Goal: Share content

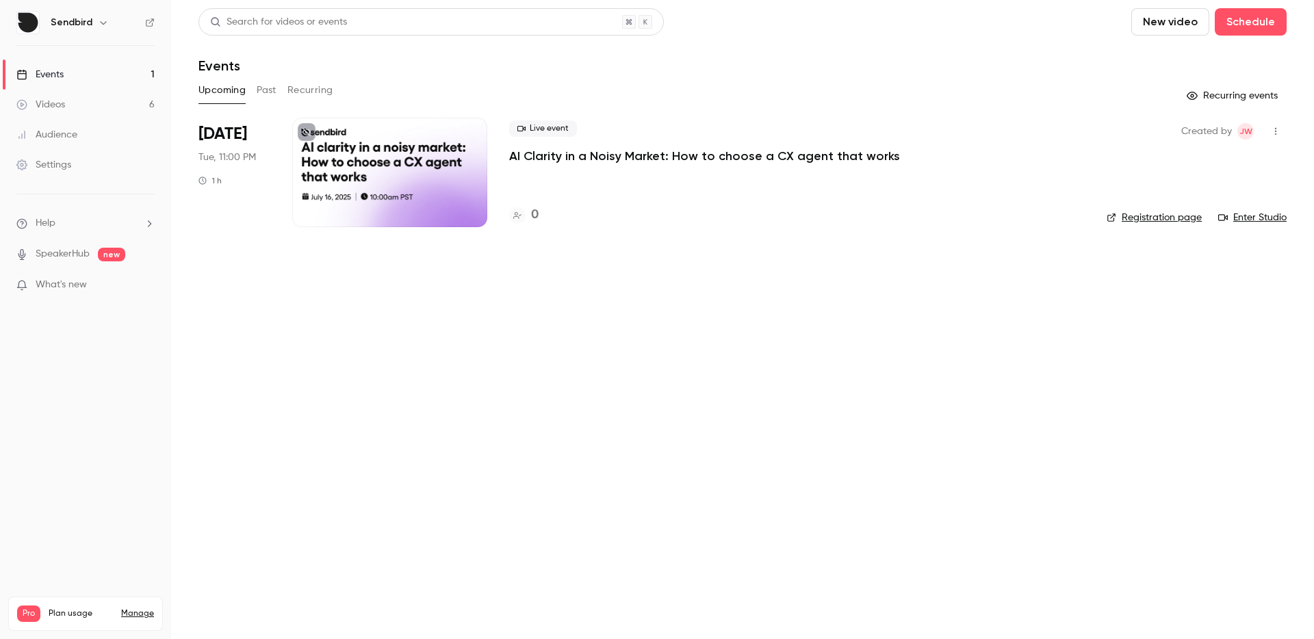
click at [427, 174] on div at bounding box center [389, 172] width 195 height 109
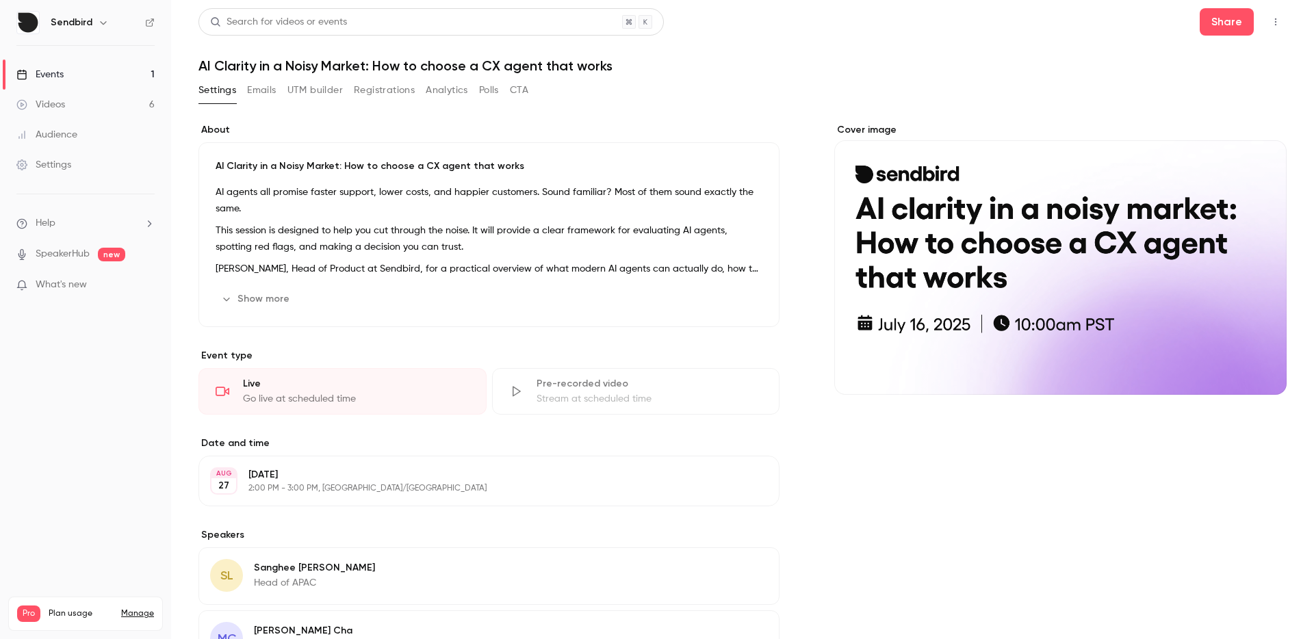
click at [334, 91] on button "UTM builder" at bounding box center [314, 90] width 55 height 22
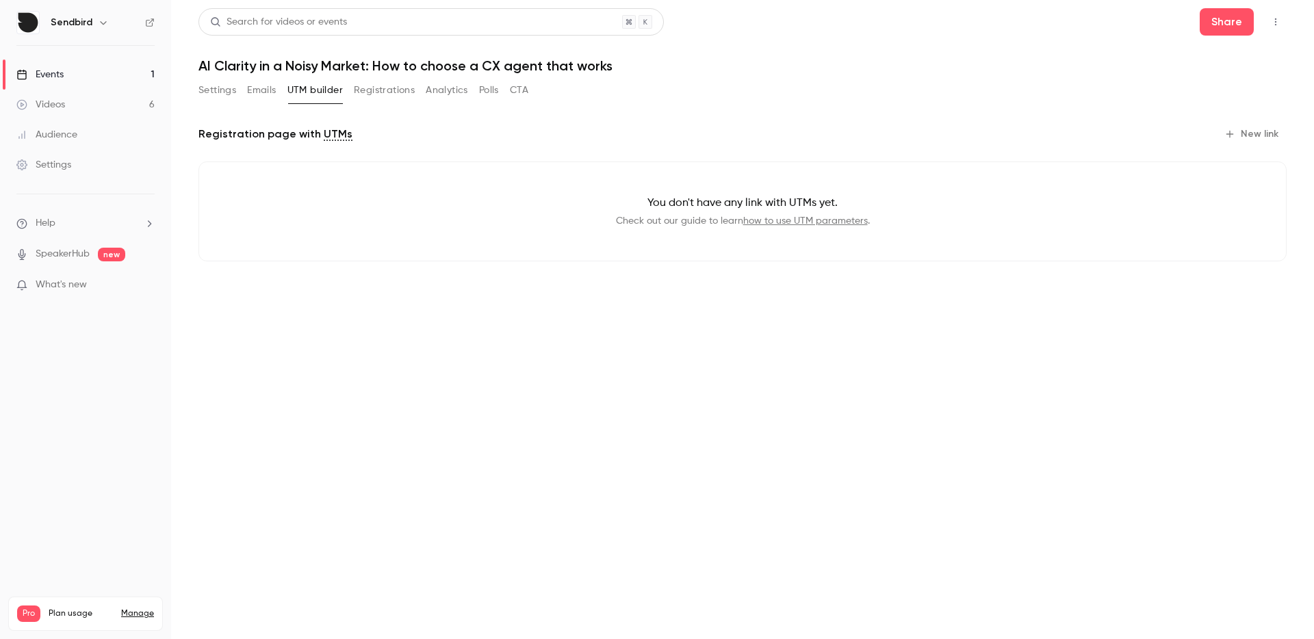
click at [222, 92] on button "Settings" at bounding box center [217, 90] width 38 height 22
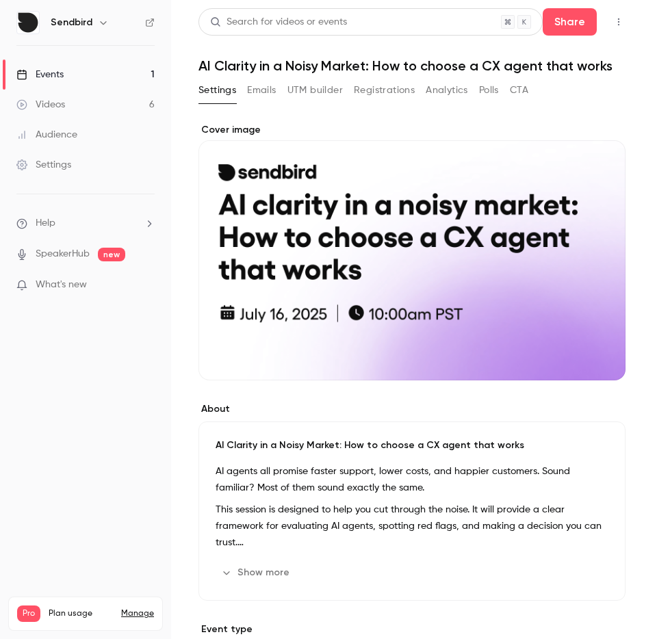
click at [608, 15] on button "button" at bounding box center [619, 22] width 22 height 22
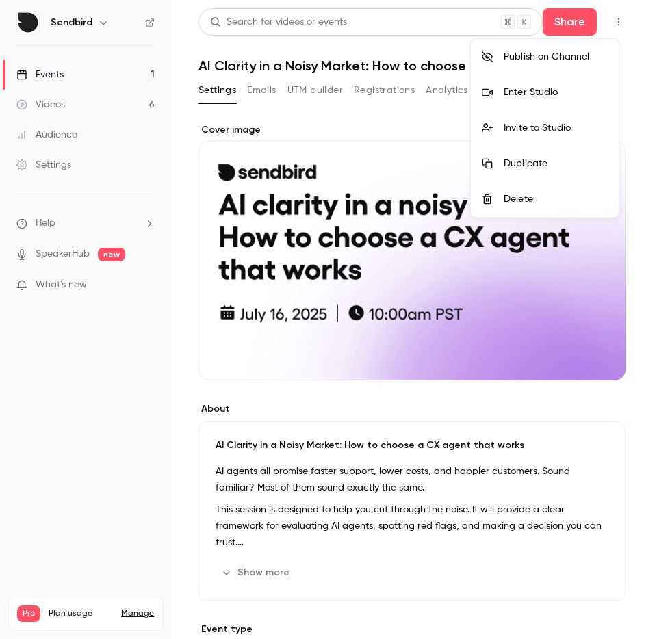
click at [553, 18] on div at bounding box center [328, 319] width 657 height 639
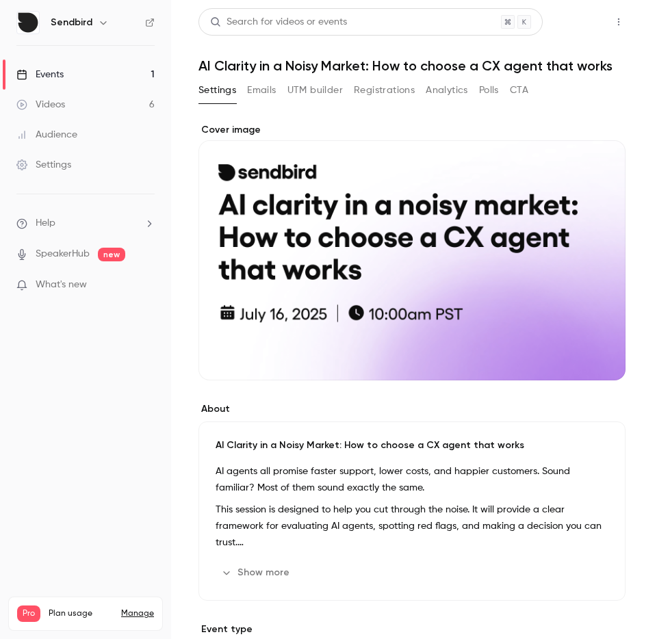
click at [557, 19] on button "Share" at bounding box center [570, 21] width 54 height 27
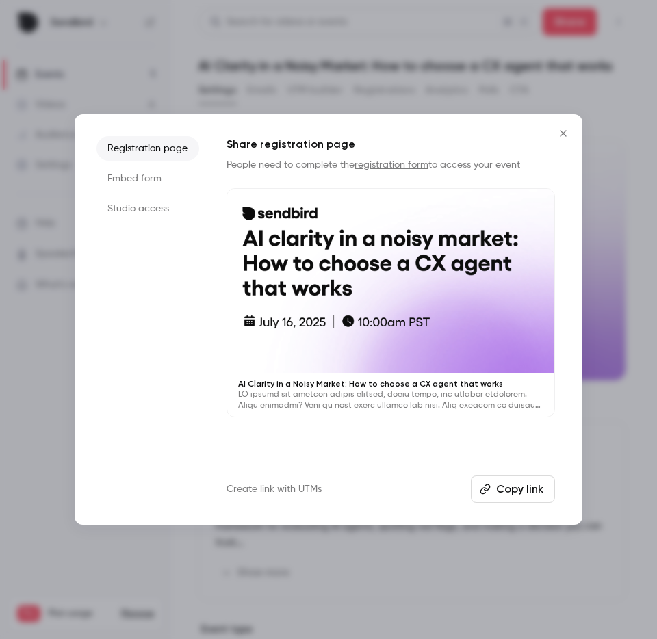
click at [488, 482] on button "Copy link" at bounding box center [513, 488] width 84 height 27
click at [566, 128] on icon "Close" at bounding box center [563, 133] width 16 height 11
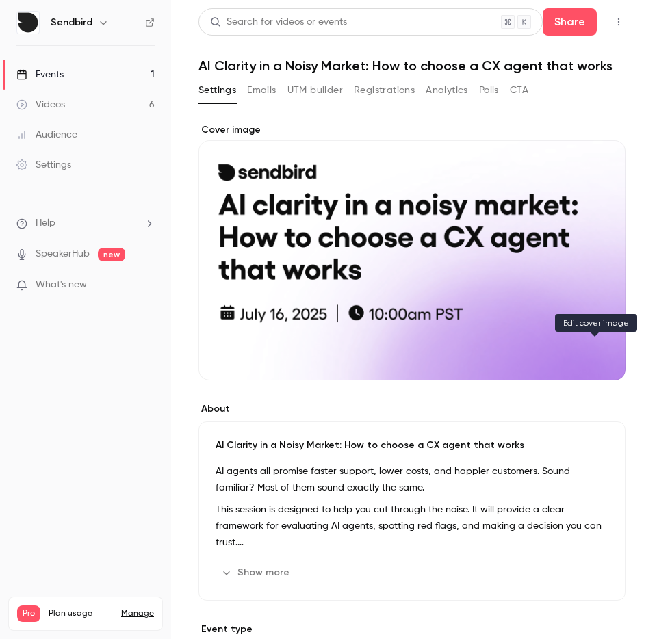
click at [596, 356] on icon "Cover image" at bounding box center [600, 355] width 9 height 9
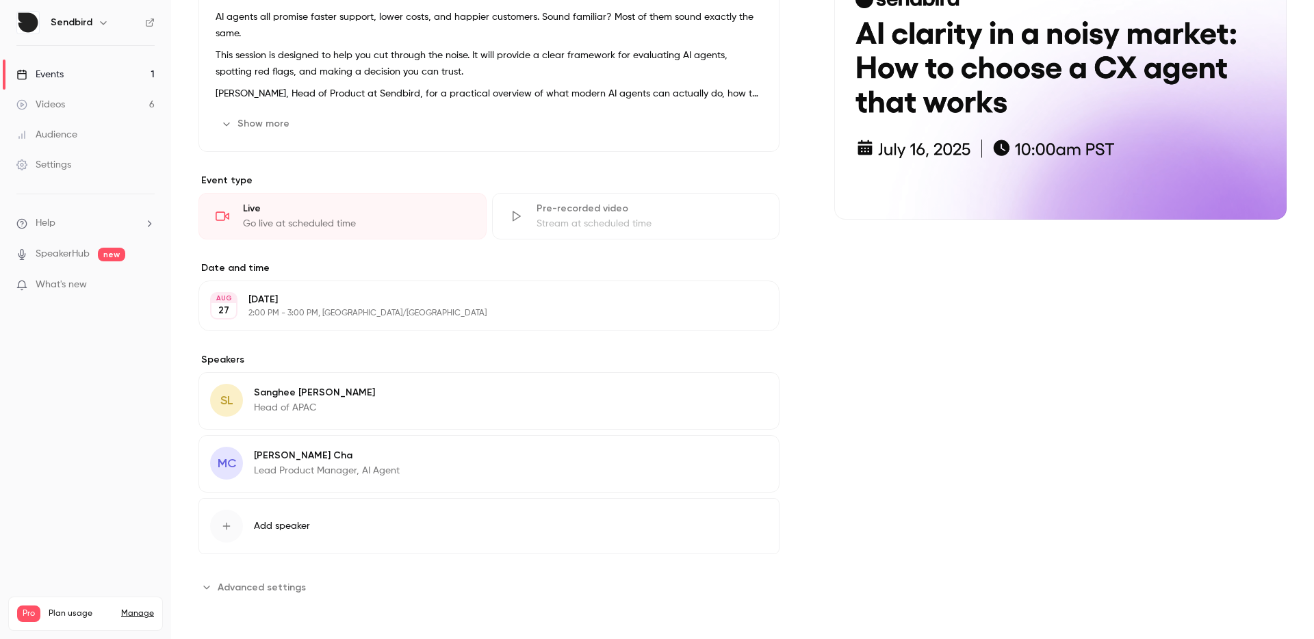
scroll to position [175, 0]
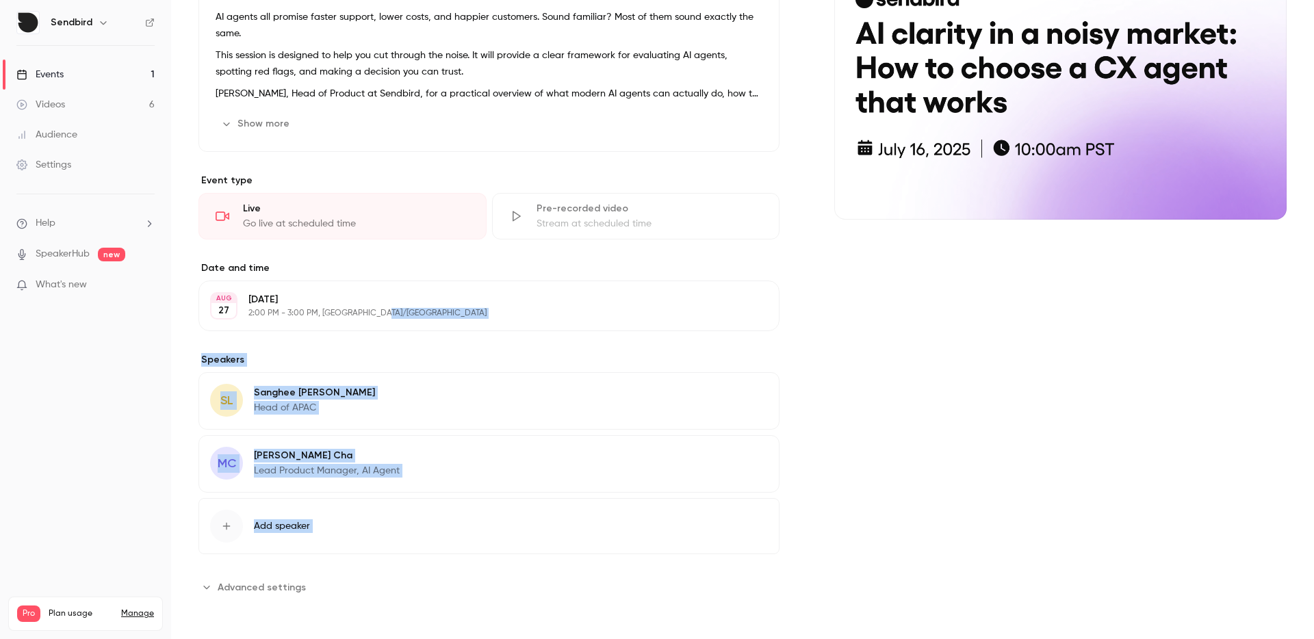
drag, startPoint x: 457, startPoint y: 308, endPoint x: 914, endPoint y: 404, distance: 466.9
click at [914, 404] on div "About AI Clarity in a Noisy Market: How to choose a CX agent that works AI agen…" at bounding box center [742, 273] width 1088 height 650
click at [914, 404] on div "Cover image" at bounding box center [1060, 273] width 452 height 650
